Goal: Obtain resource: Download file/media

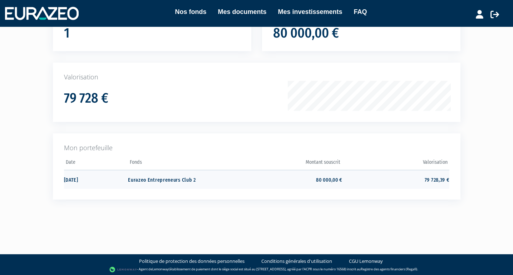
scroll to position [77, 0]
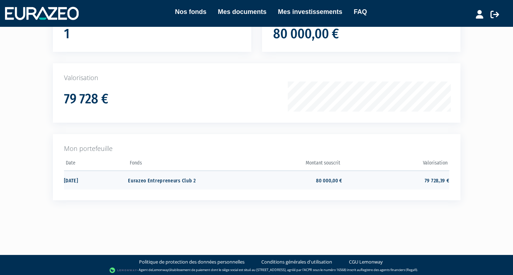
click at [185, 179] on td "Eurazeo Entrepreneurs Club 2" at bounding box center [181, 180] width 107 height 19
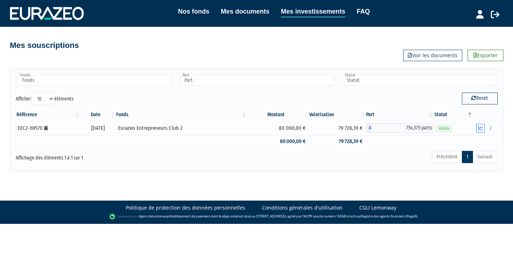
click at [483, 128] on icon "button" at bounding box center [480, 128] width 5 height 5
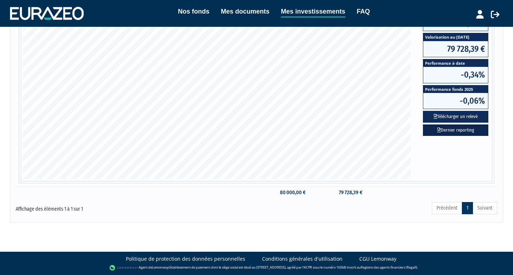
scroll to position [171, 0]
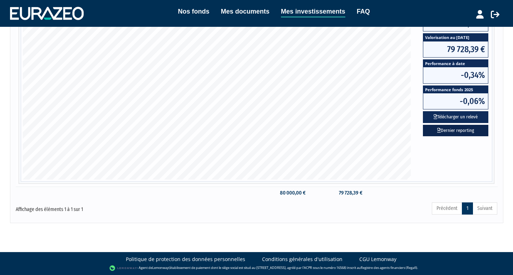
click at [469, 134] on link "Dernier reporting" at bounding box center [455, 131] width 65 height 12
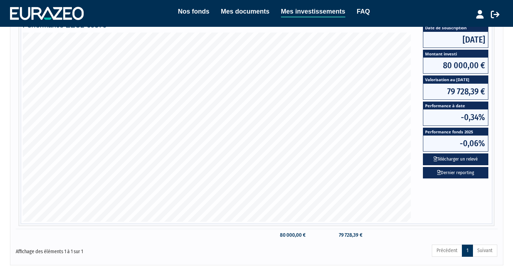
scroll to position [129, 0]
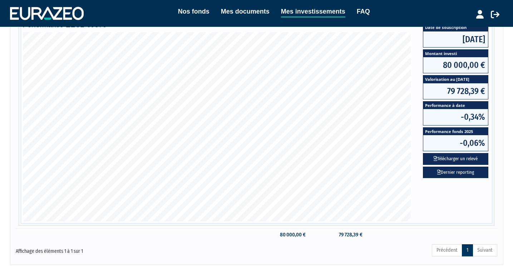
click at [244, 14] on link "Mes documents" at bounding box center [245, 11] width 49 height 10
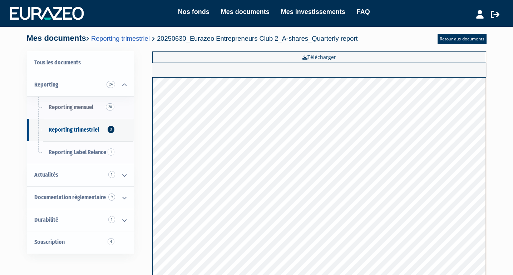
click at [85, 108] on span "Reporting mensuel 20" at bounding box center [71, 107] width 45 height 7
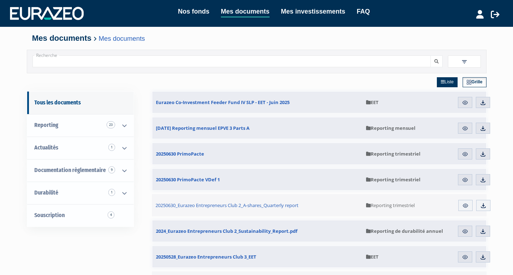
click at [198, 10] on link "Nos fonds" at bounding box center [193, 11] width 31 height 10
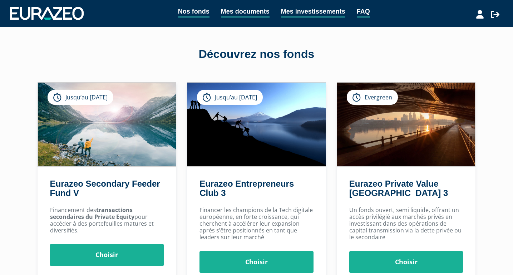
click at [309, 12] on link "Mes investissements" at bounding box center [313, 11] width 64 height 11
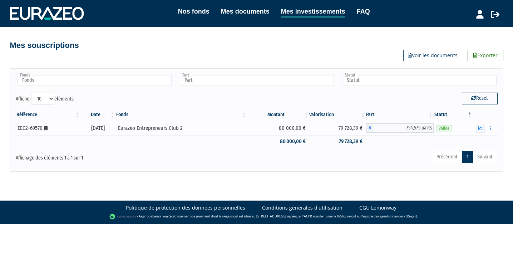
click at [176, 128] on div "Eurazeo Entrepreneurs Club 2" at bounding box center [181, 128] width 127 height 8
click at [495, 13] on icon at bounding box center [495, 14] width 9 height 9
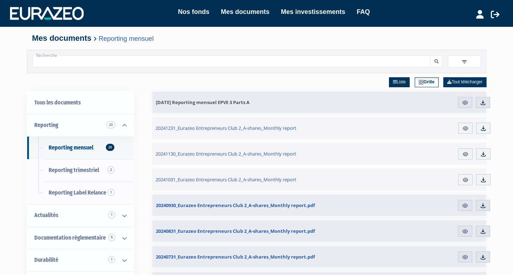
click at [211, 104] on span "[DATE] Reporting mensuel EPVE 3 Parts A" at bounding box center [203, 102] width 94 height 6
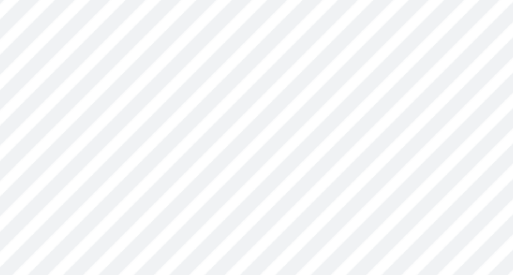
scroll to position [5, 0]
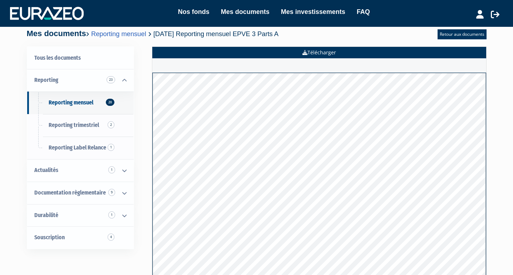
click at [318, 49] on link "Télécharger" at bounding box center [319, 52] width 334 height 11
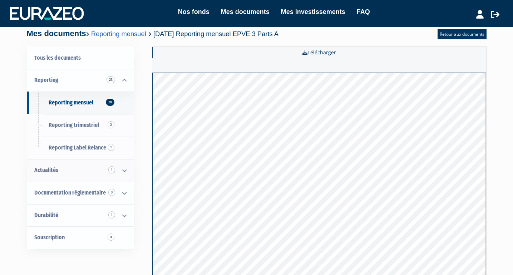
click at [78, 166] on link "Actualités 1" at bounding box center [80, 170] width 107 height 23
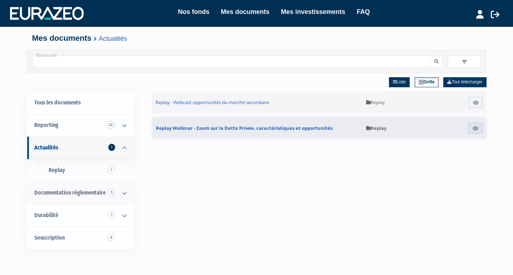
click at [87, 195] on span "Documentation règlementaire 9" at bounding box center [70, 192] width 72 height 7
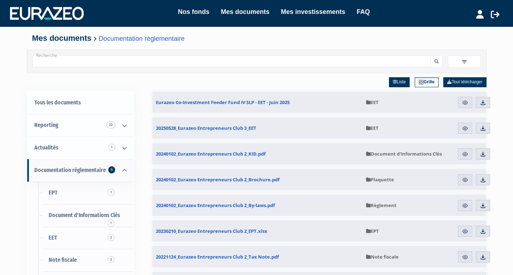
click at [84, 168] on span "Documentation règlementaire 9" at bounding box center [70, 170] width 72 height 7
click at [123, 168] on icon at bounding box center [124, 170] width 19 height 22
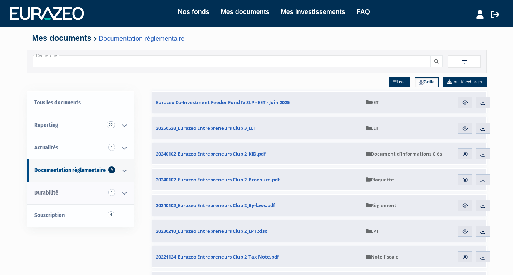
click at [56, 194] on span "Durabilité 1" at bounding box center [46, 192] width 24 height 7
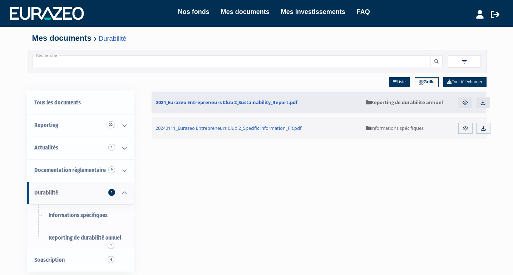
click at [124, 191] on icon at bounding box center [124, 193] width 19 height 22
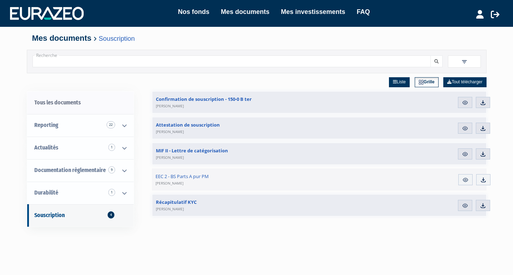
click at [70, 102] on link "Tous les documents" at bounding box center [80, 103] width 107 height 23
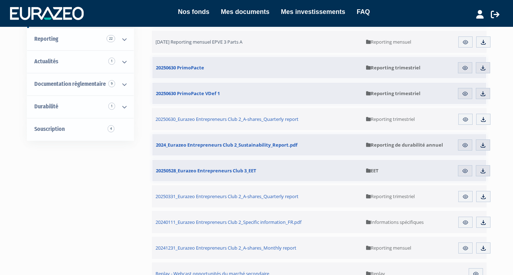
scroll to position [131, 0]
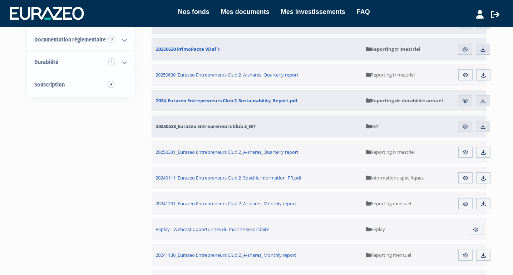
click at [236, 128] on span "20250528_Eurazeo Entrepreneurs Club 3_EET" at bounding box center [206, 126] width 100 height 6
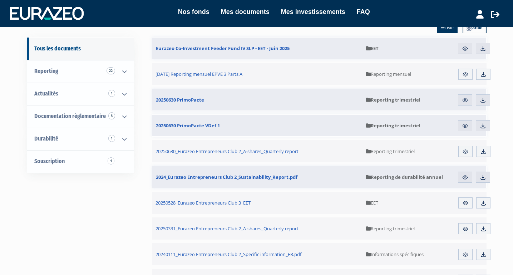
scroll to position [73, 0]
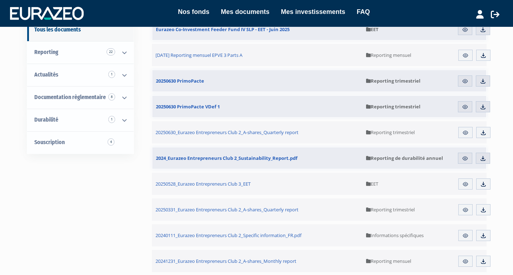
click at [464, 186] on img at bounding box center [465, 184] width 6 height 6
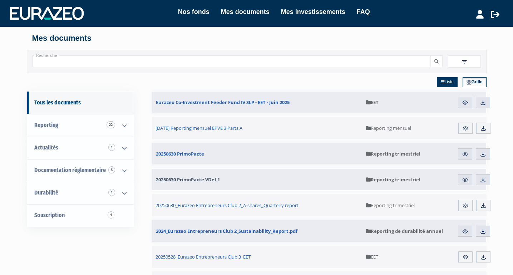
click at [216, 180] on span "20250630 PrimoPacte VDef 1" at bounding box center [188, 179] width 64 height 6
